Goal: Information Seeking & Learning: Learn about a topic

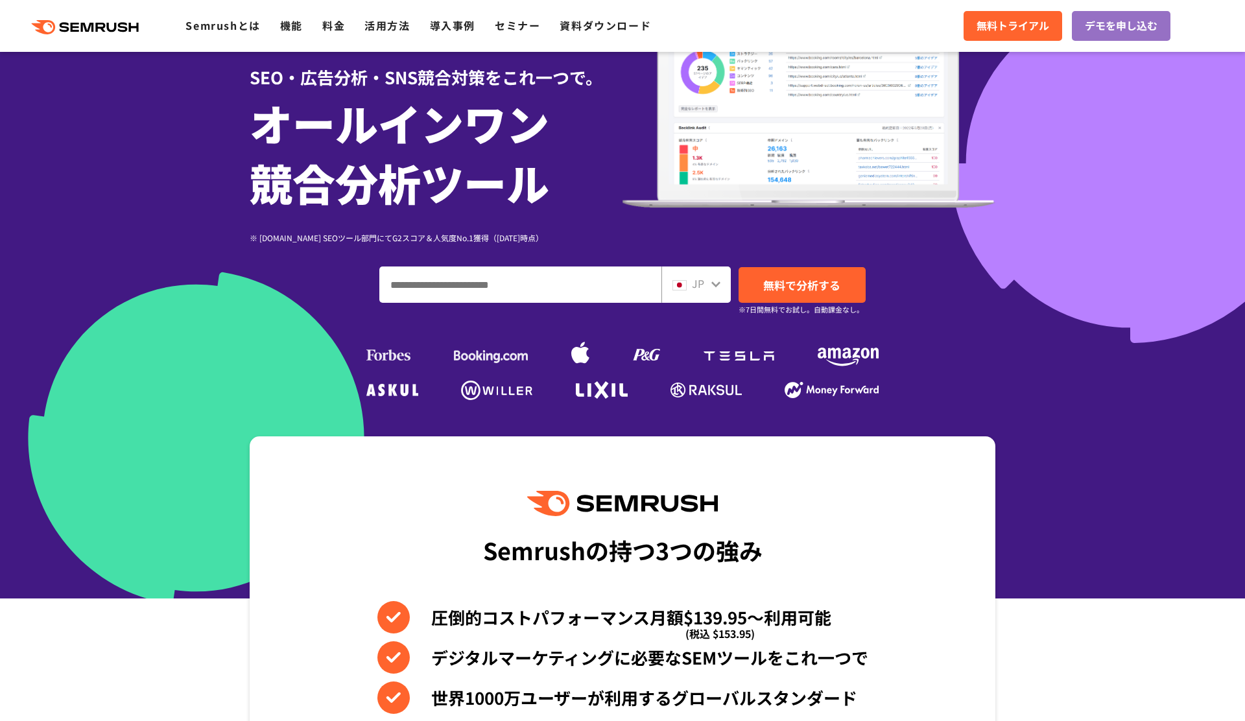
scroll to position [127, 0]
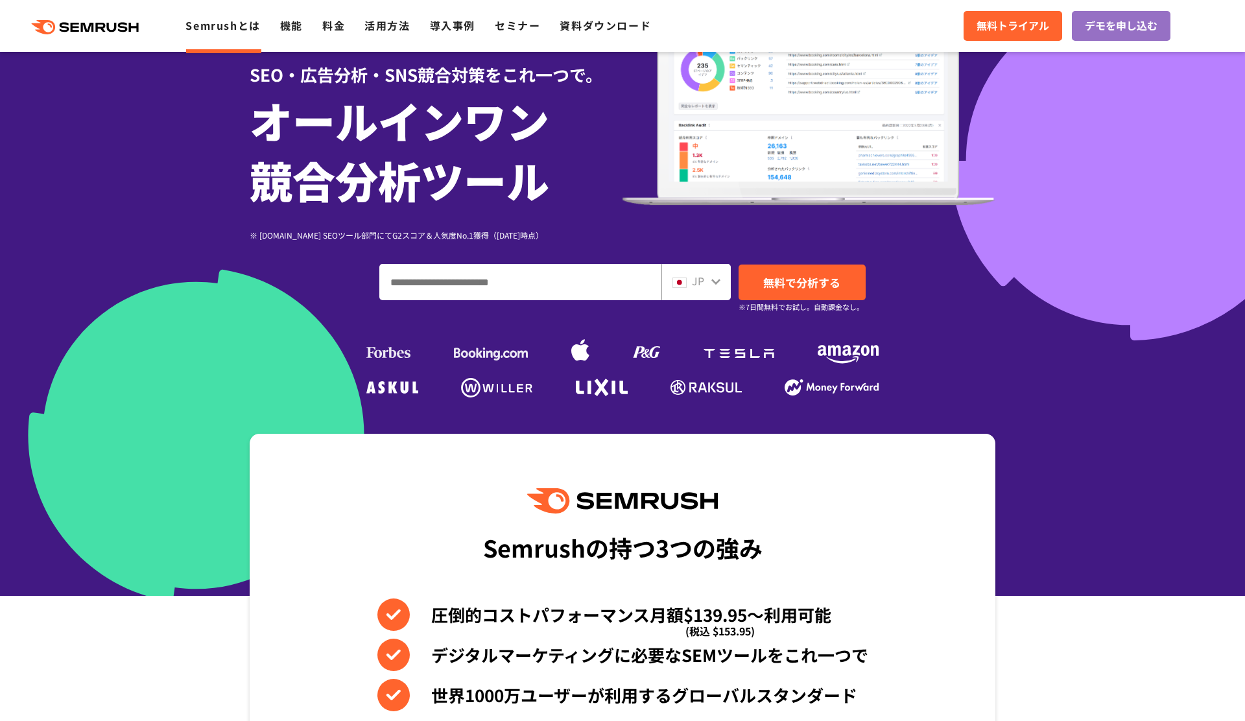
click at [248, 26] on link "Semrushとは" at bounding box center [222, 26] width 75 height 16
